Goal: Use online tool/utility: Utilize a website feature to perform a specific function

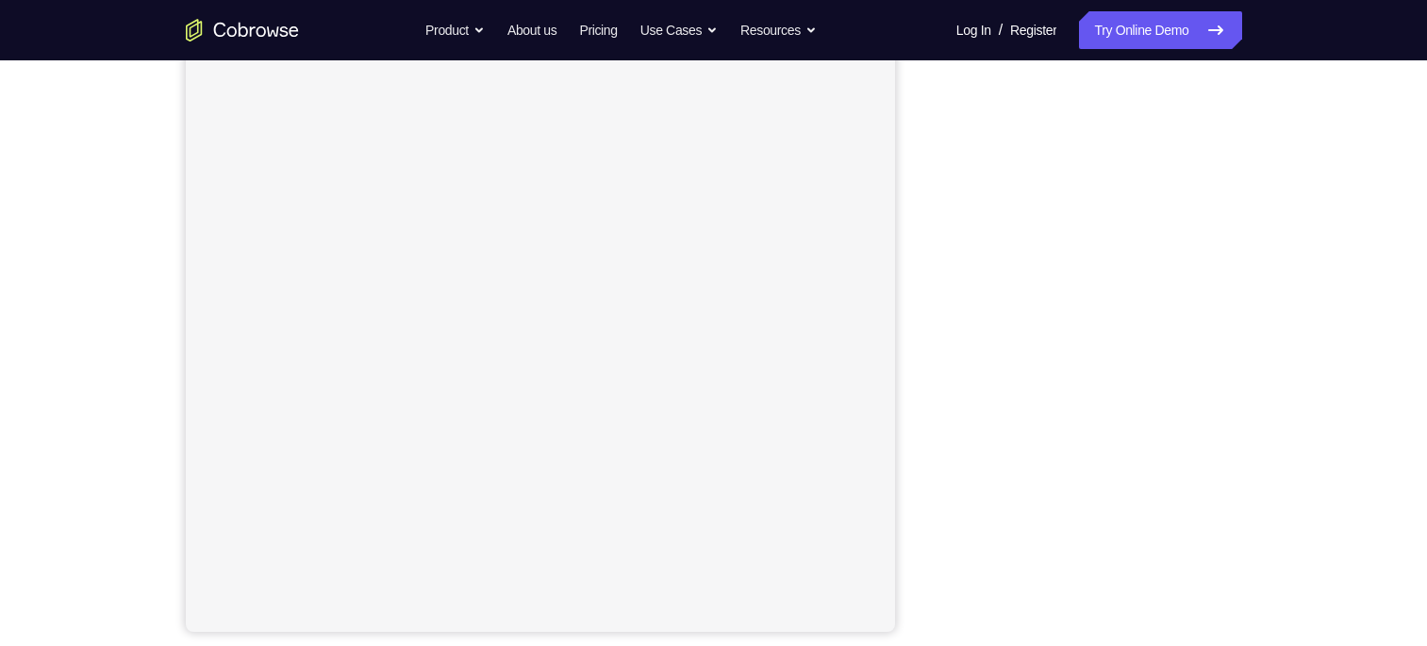
scroll to position [247, 0]
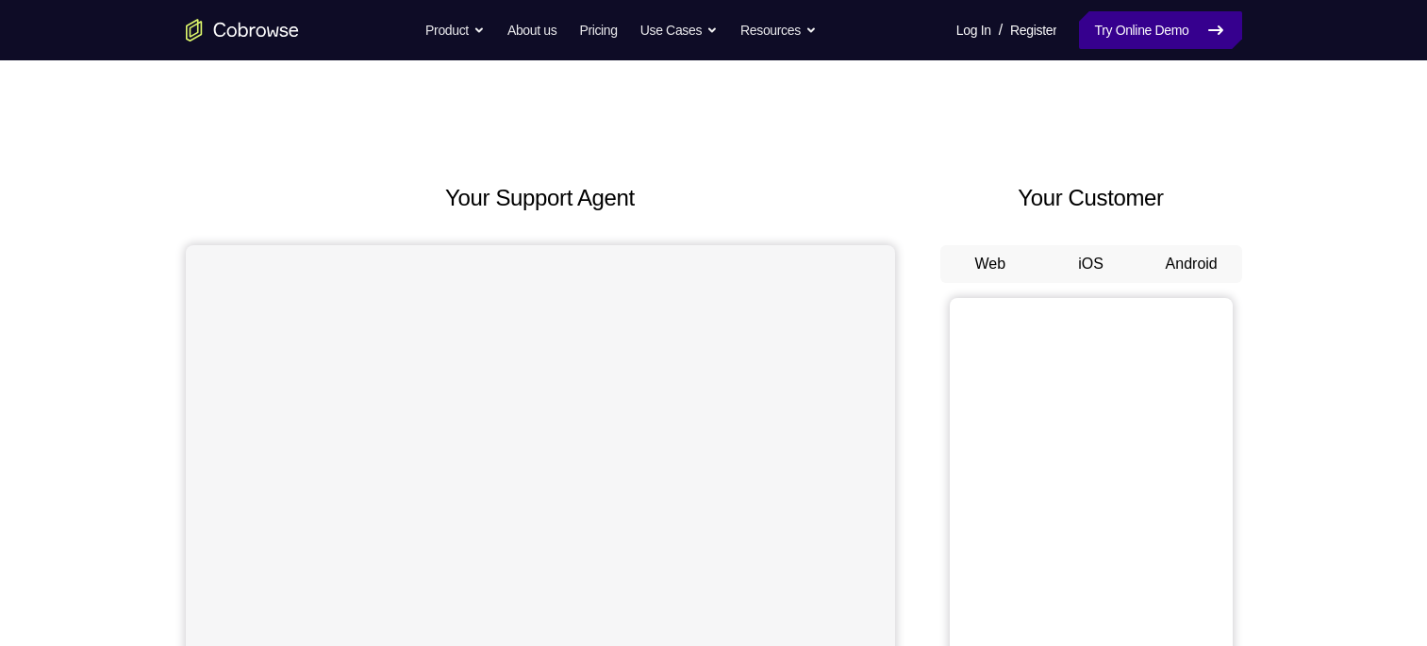
click at [1226, 36] on icon at bounding box center [1216, 30] width 23 height 23
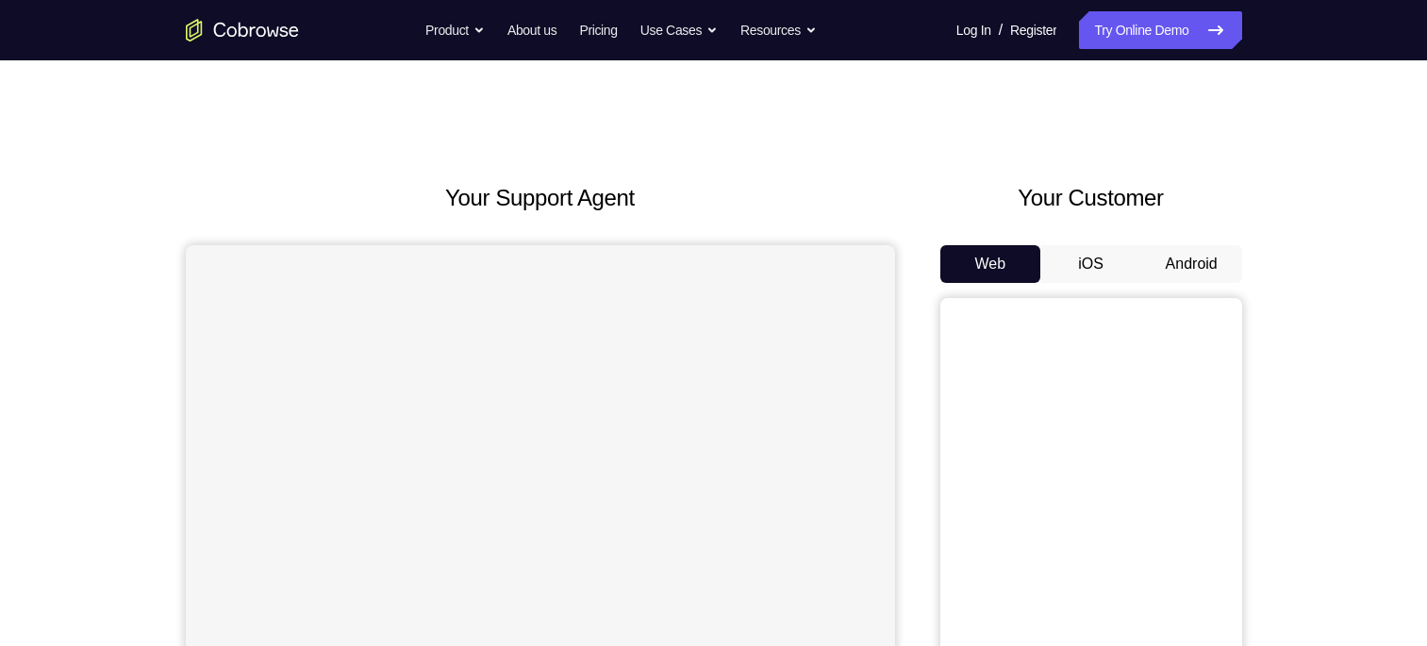
click at [1181, 276] on button "Android" at bounding box center [1192, 264] width 101 height 38
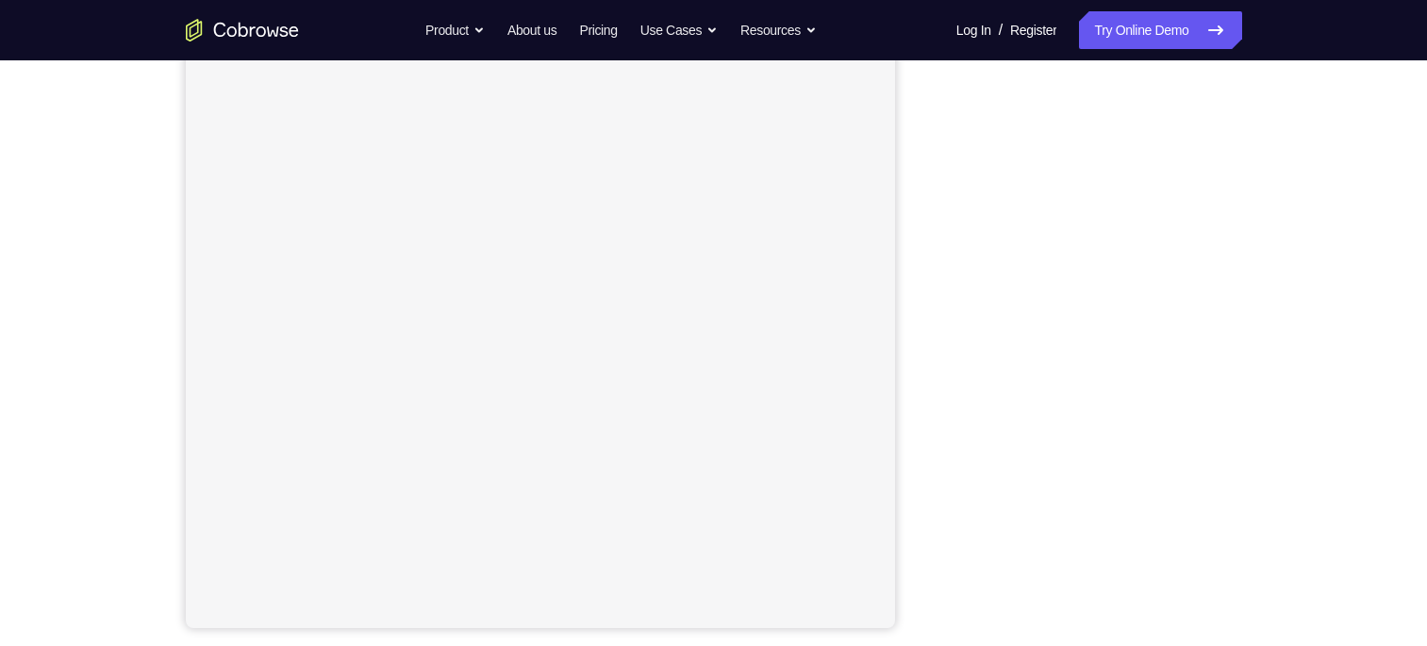
scroll to position [247, 0]
